Goal: Task Accomplishment & Management: Manage account settings

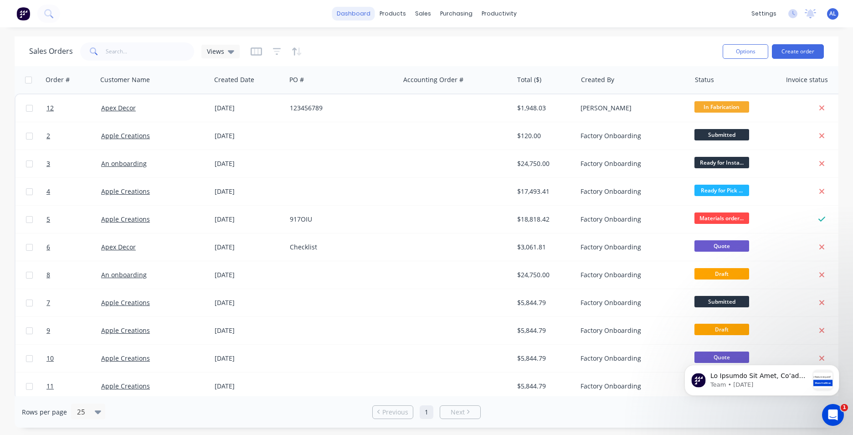
click at [365, 13] on link "dashboard" at bounding box center [353, 14] width 43 height 14
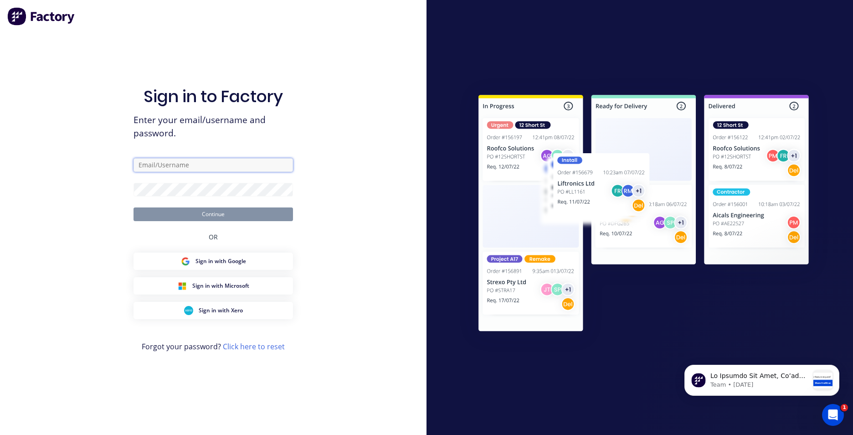
type input "[PERSON_NAME][EMAIL_ADDRESS][DOMAIN_NAME]"
click at [238, 217] on button "Continue" at bounding box center [214, 214] width 160 height 14
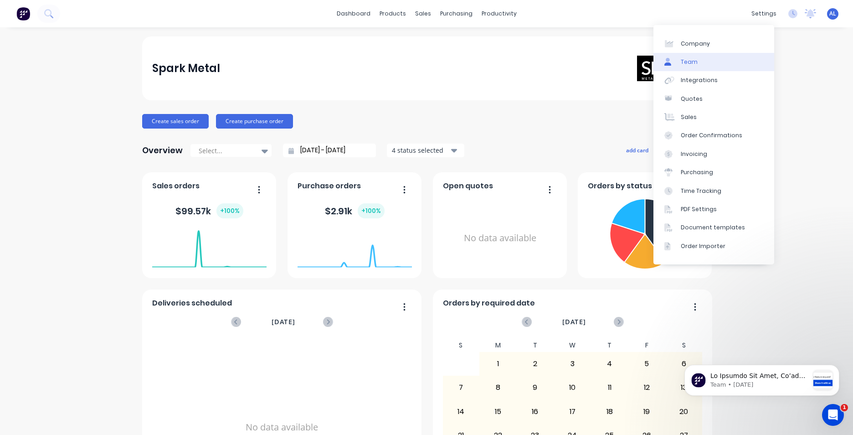
click at [731, 59] on link "Team" at bounding box center [714, 62] width 121 height 18
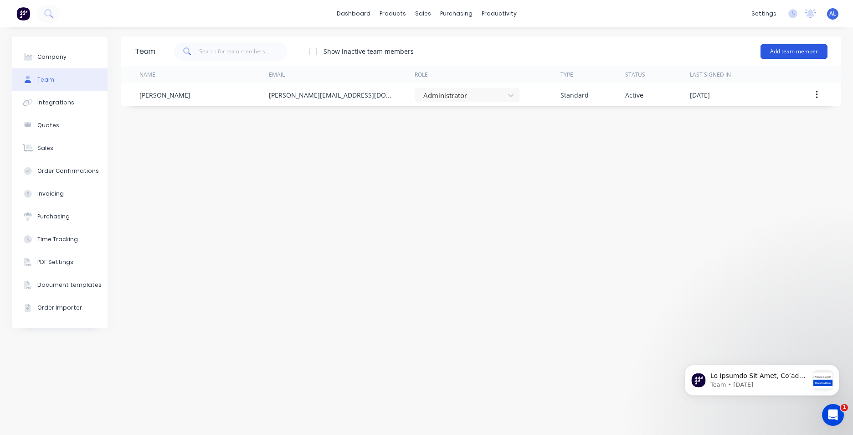
click at [801, 56] on button "Add team member" at bounding box center [794, 51] width 67 height 15
